Goal: Check status: Check status

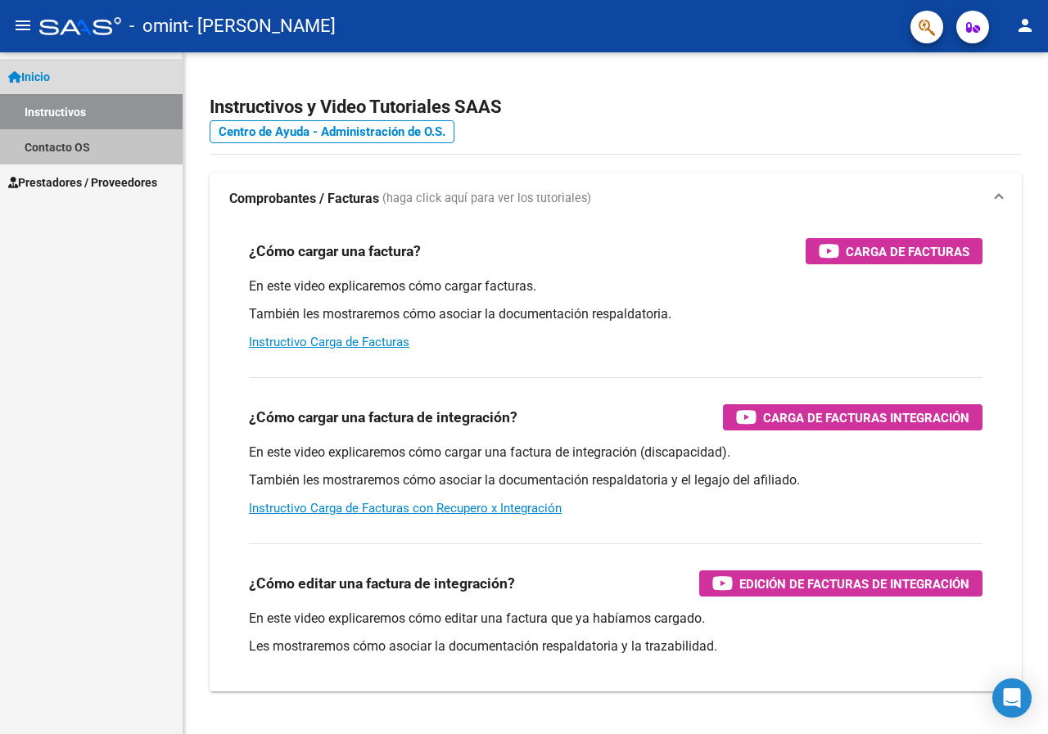
click at [67, 143] on link "Contacto OS" at bounding box center [91, 146] width 183 height 35
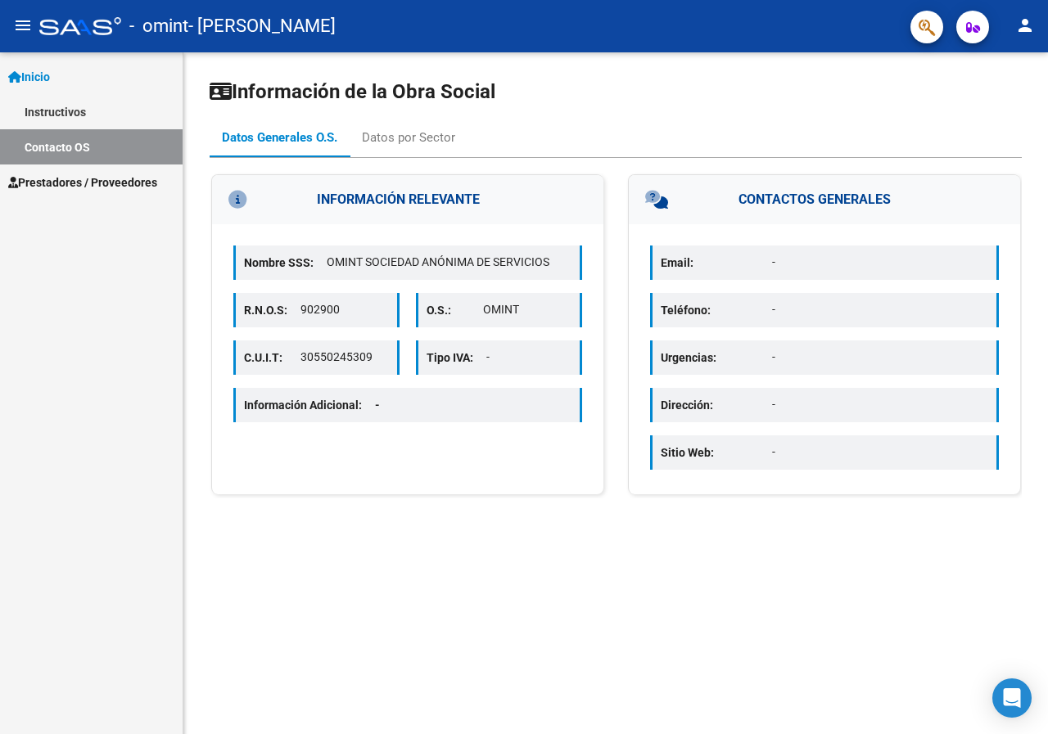
click at [50, 73] on span "Inicio" at bounding box center [29, 77] width 42 height 18
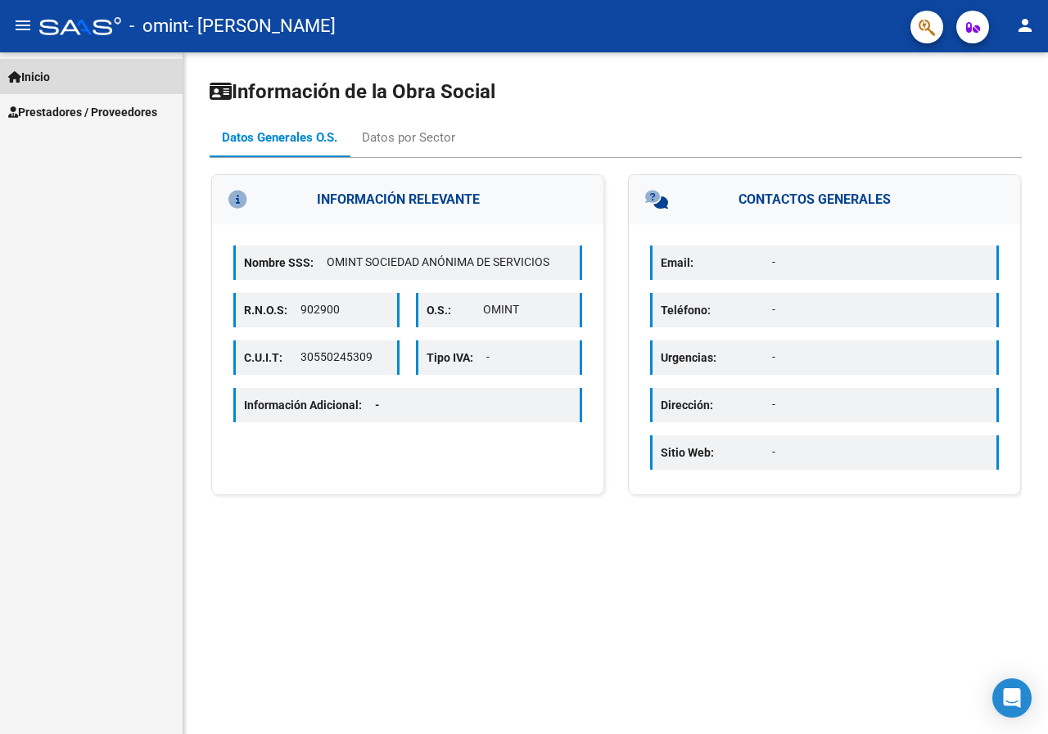
click at [50, 69] on span "Inicio" at bounding box center [29, 77] width 42 height 18
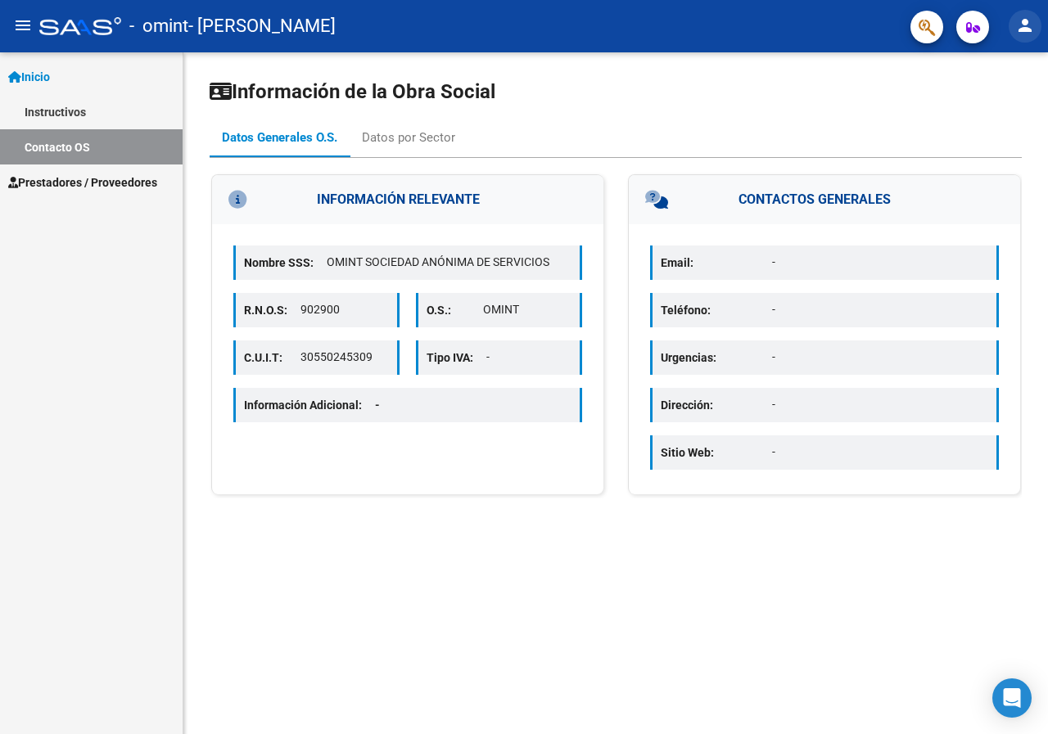
click at [1029, 27] on mat-icon "person" at bounding box center [1025, 26] width 20 height 20
click at [681, 27] on div at bounding box center [524, 367] width 1048 height 734
click at [72, 183] on span "Prestadores / Proveedores" at bounding box center [82, 183] width 149 height 18
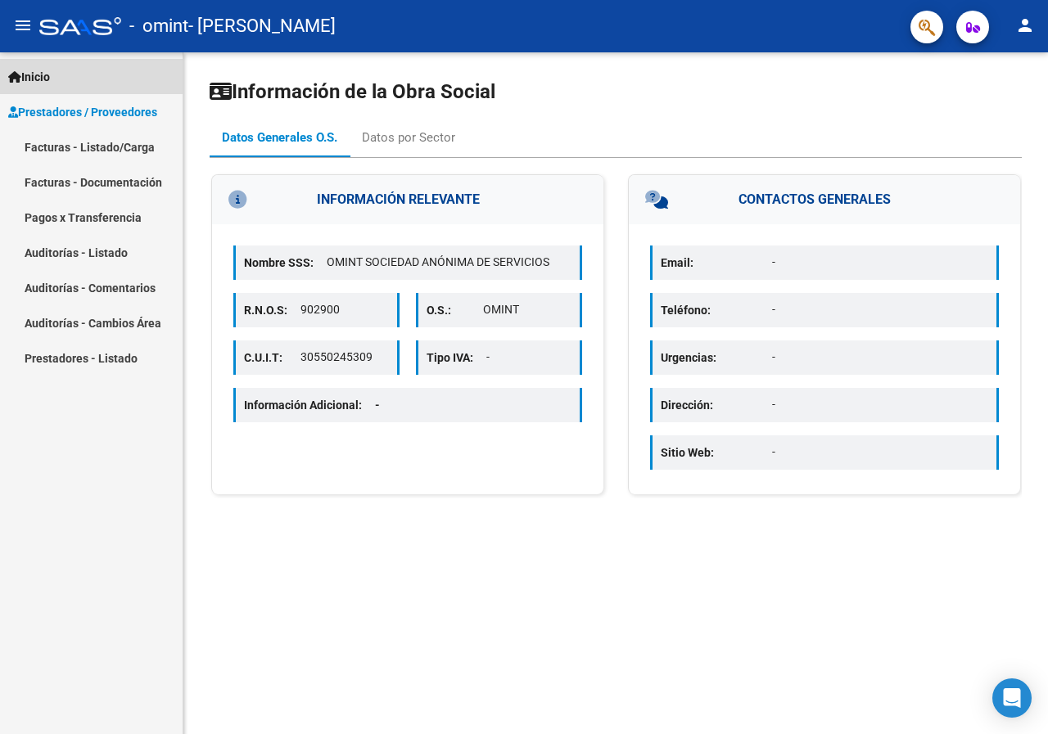
click at [48, 75] on span "Inicio" at bounding box center [29, 77] width 42 height 18
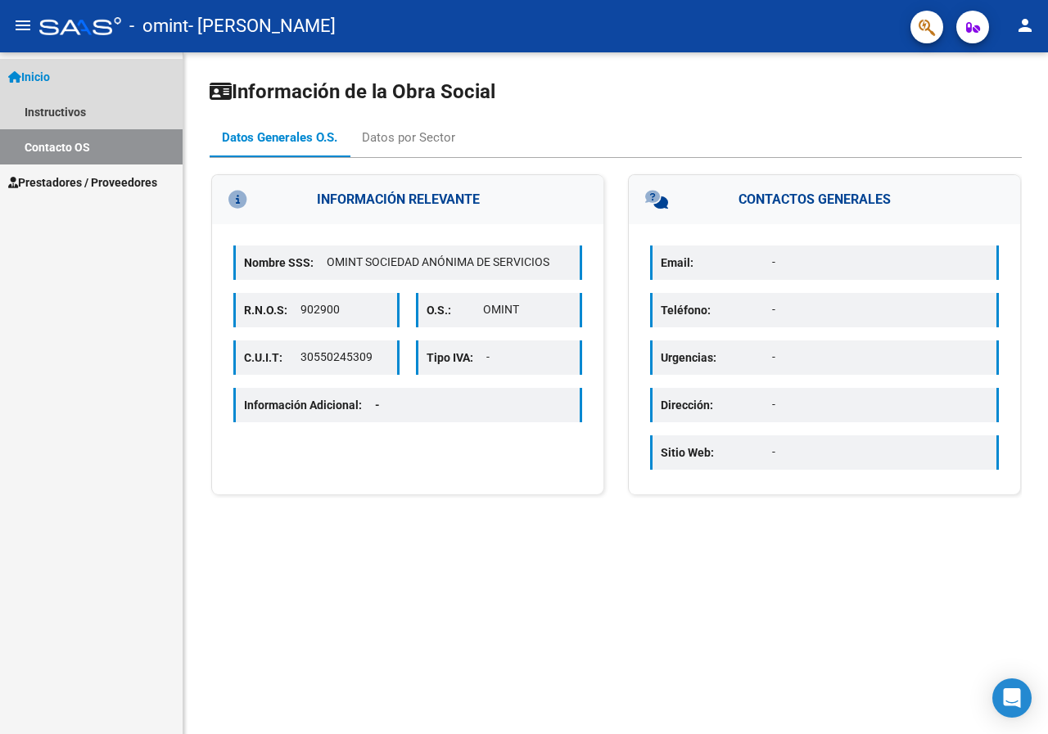
click at [83, 145] on link "Contacto OS" at bounding box center [91, 146] width 183 height 35
click at [33, 75] on span "Inicio" at bounding box center [29, 77] width 42 height 18
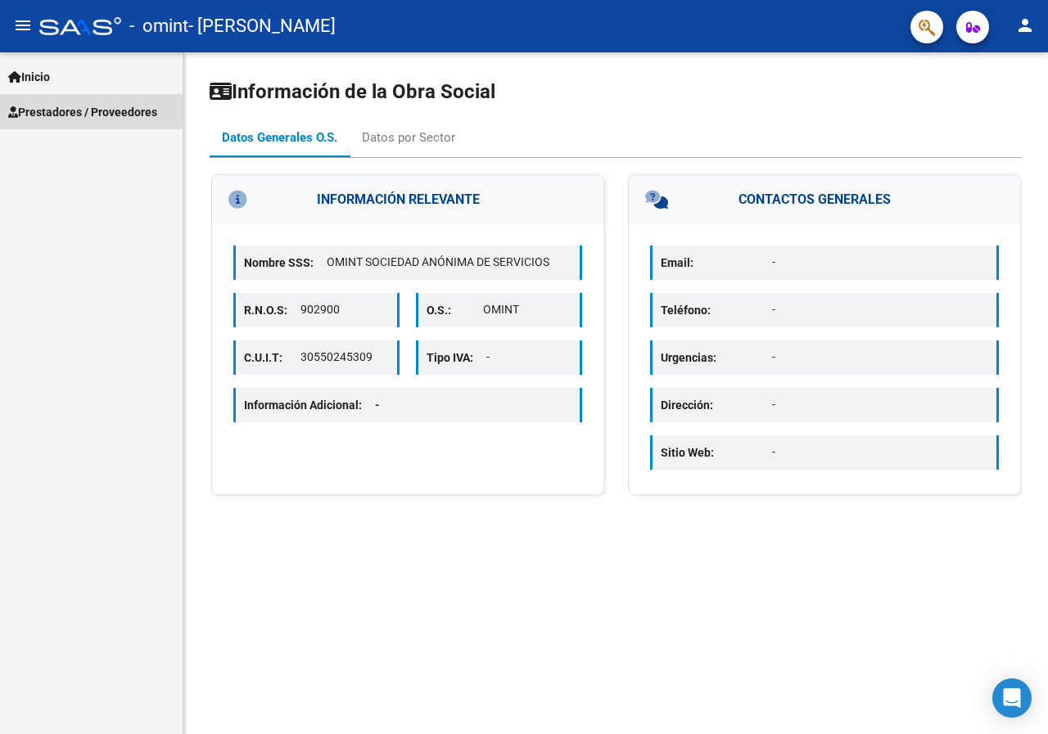
click at [63, 112] on span "Prestadores / Proveedores" at bounding box center [82, 112] width 149 height 18
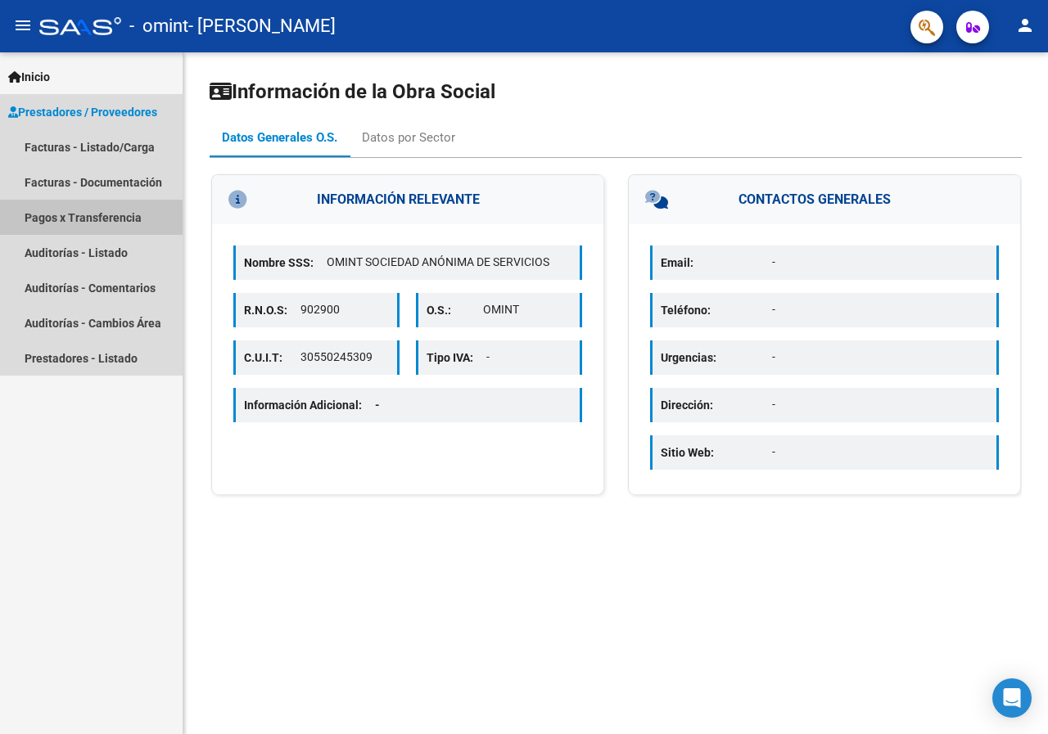
click at [119, 216] on link "Pagos x Transferencia" at bounding box center [91, 217] width 183 height 35
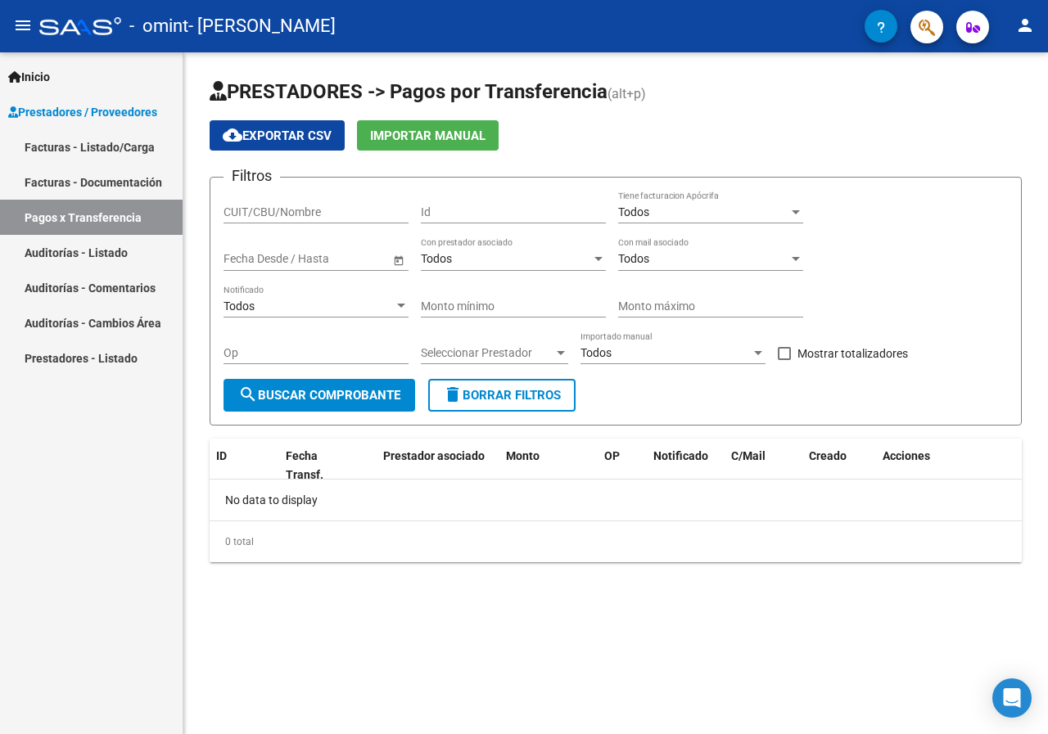
click at [323, 397] on span "search Buscar Comprobante" at bounding box center [319, 395] width 162 height 15
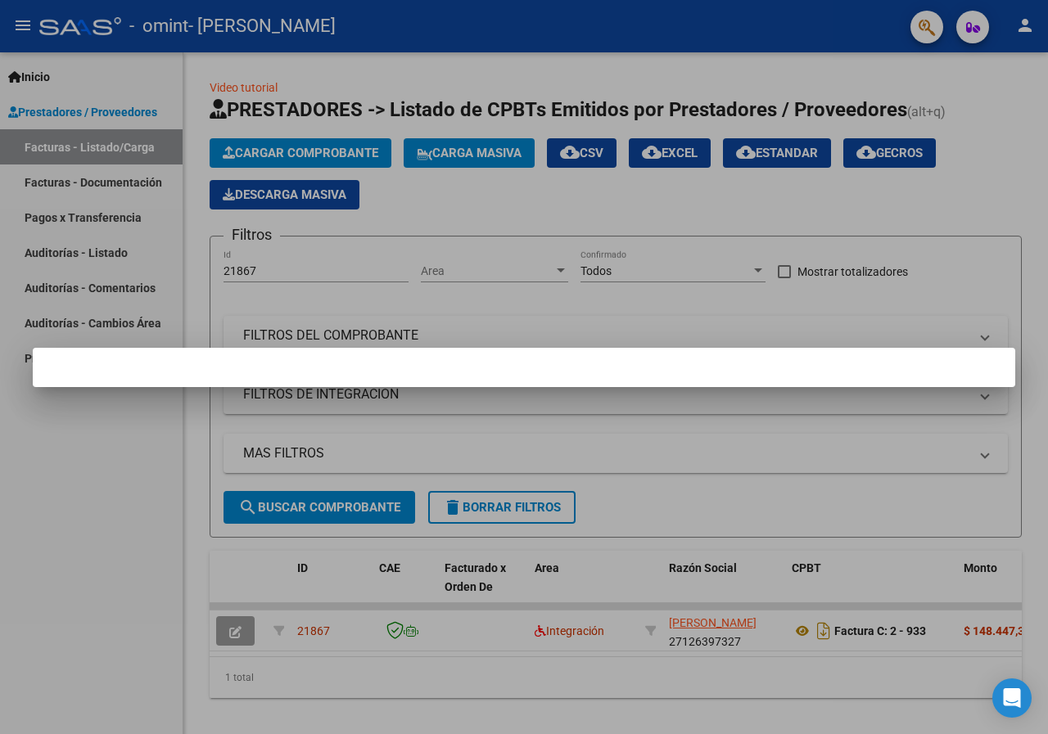
click at [562, 635] on div at bounding box center [524, 367] width 1048 height 734
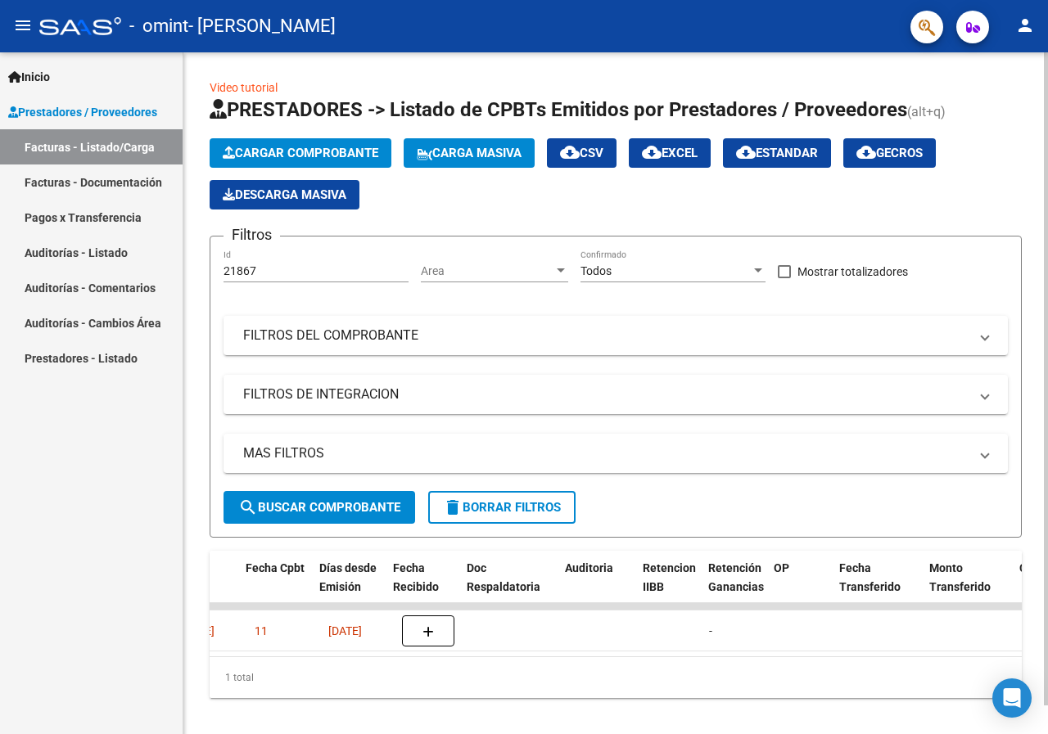
scroll to position [0, 806]
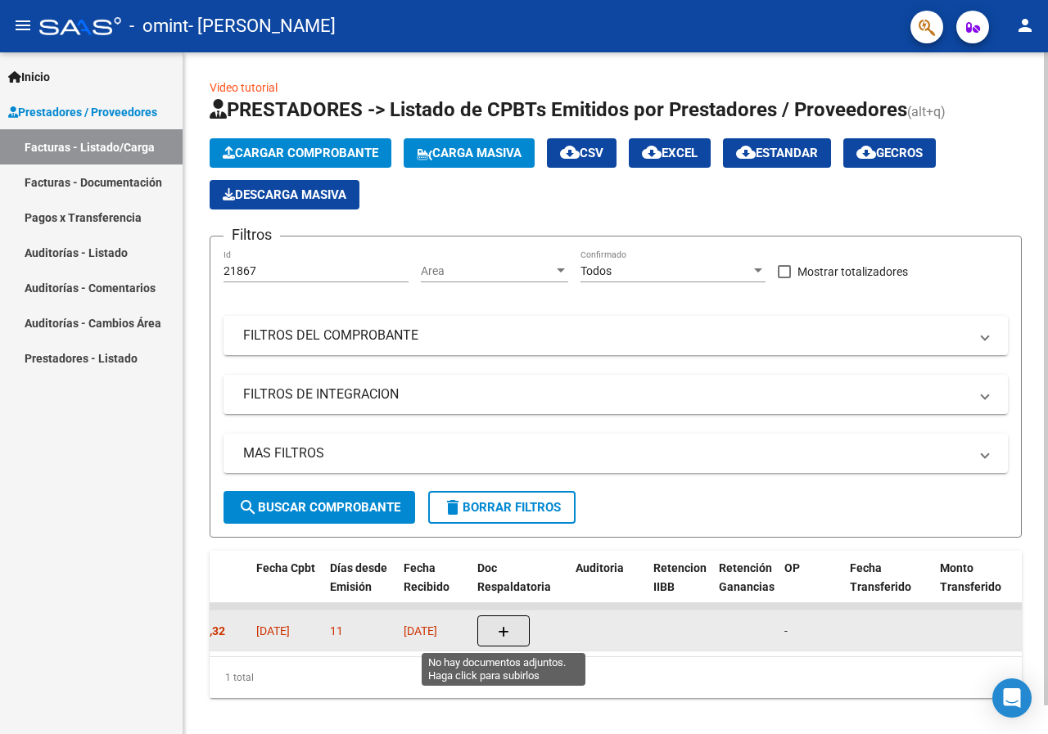
click at [510, 628] on button "button" at bounding box center [503, 631] width 52 height 31
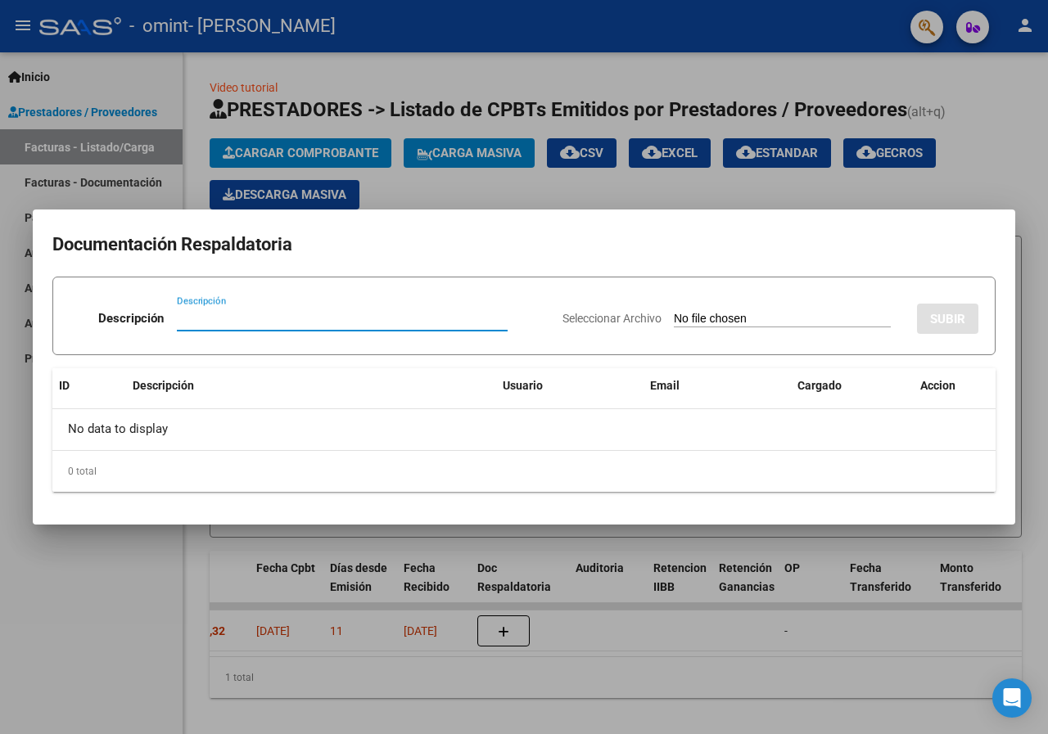
click at [1009, 174] on div at bounding box center [524, 367] width 1048 height 734
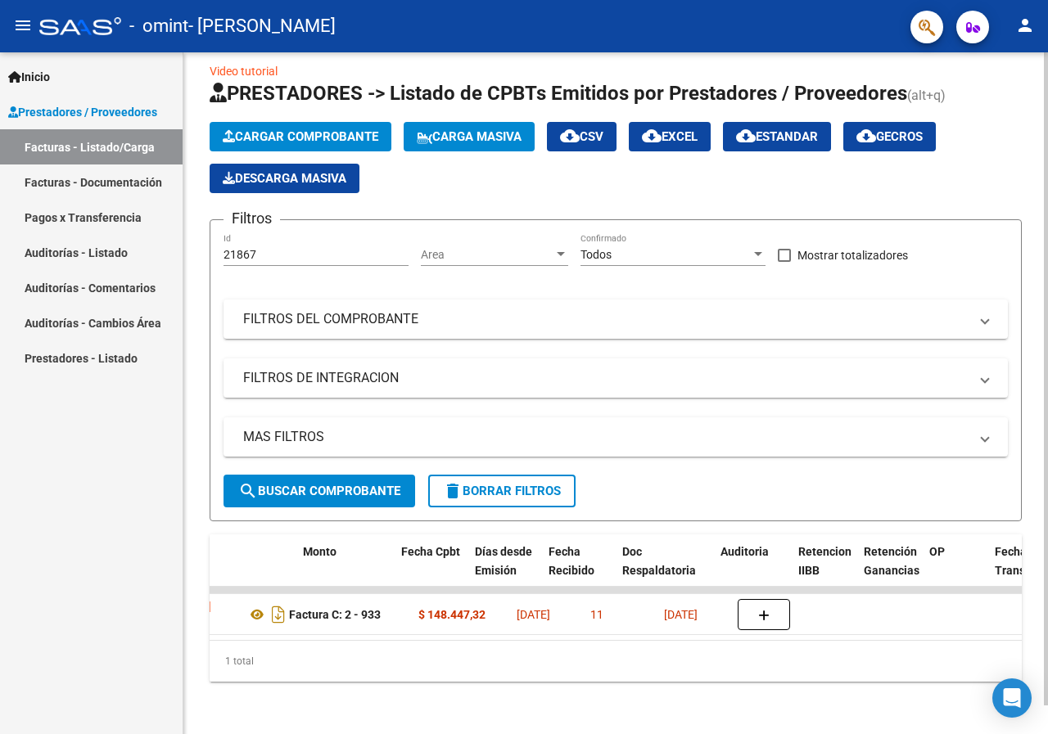
scroll to position [0, 665]
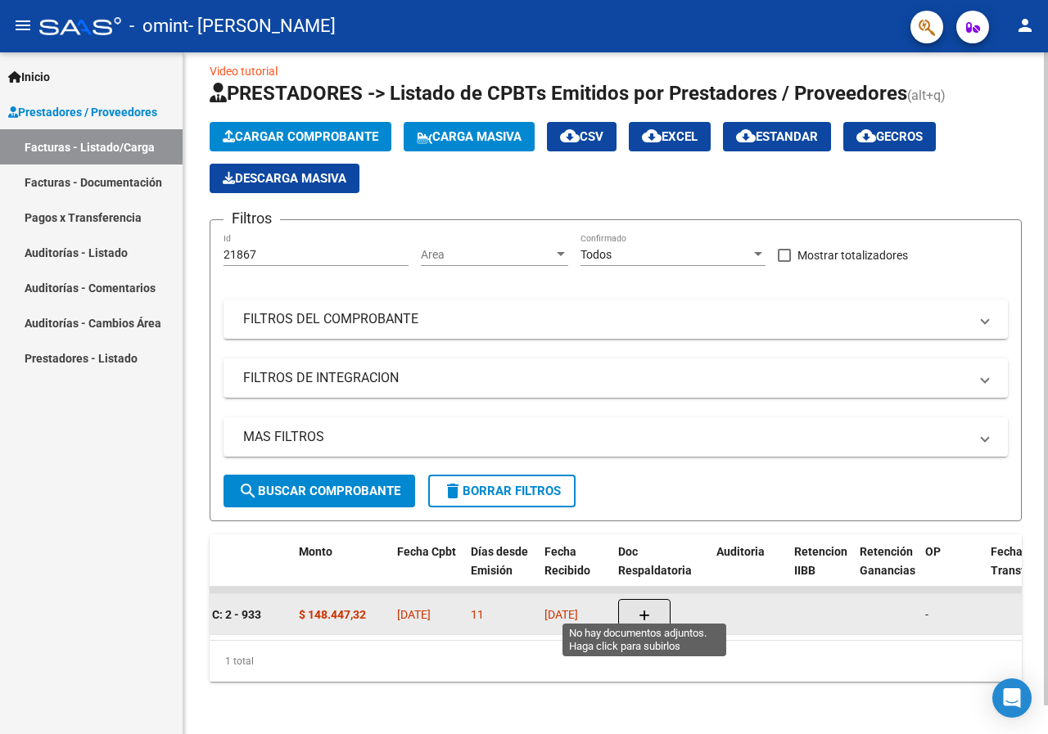
click at [643, 610] on icon "button" at bounding box center [644, 616] width 11 height 12
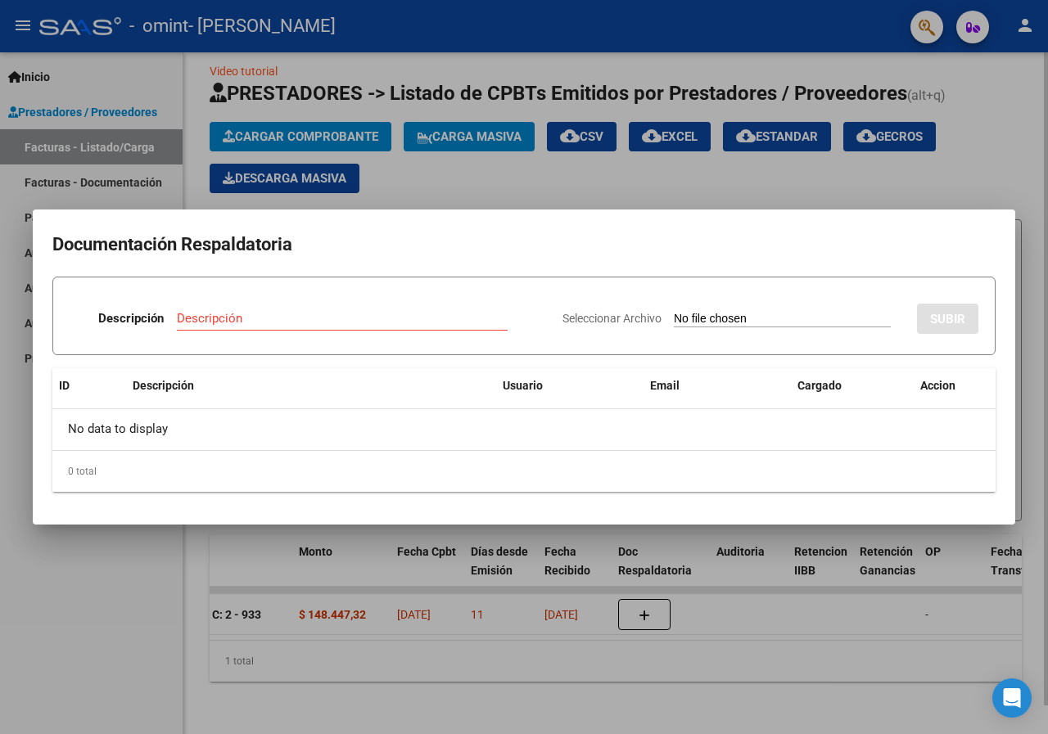
click at [1010, 149] on div at bounding box center [524, 367] width 1048 height 734
